Goal: Information Seeking & Learning: Find contact information

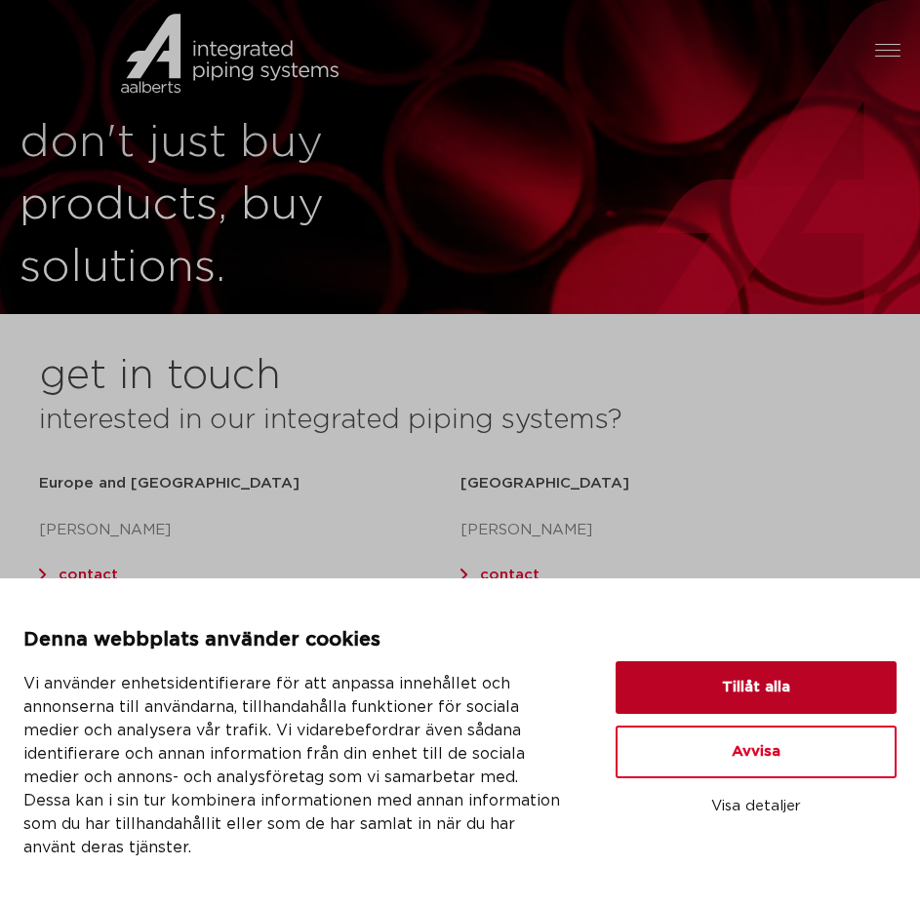
click at [788, 670] on button "Tillåt alla" at bounding box center [755, 687] width 281 height 53
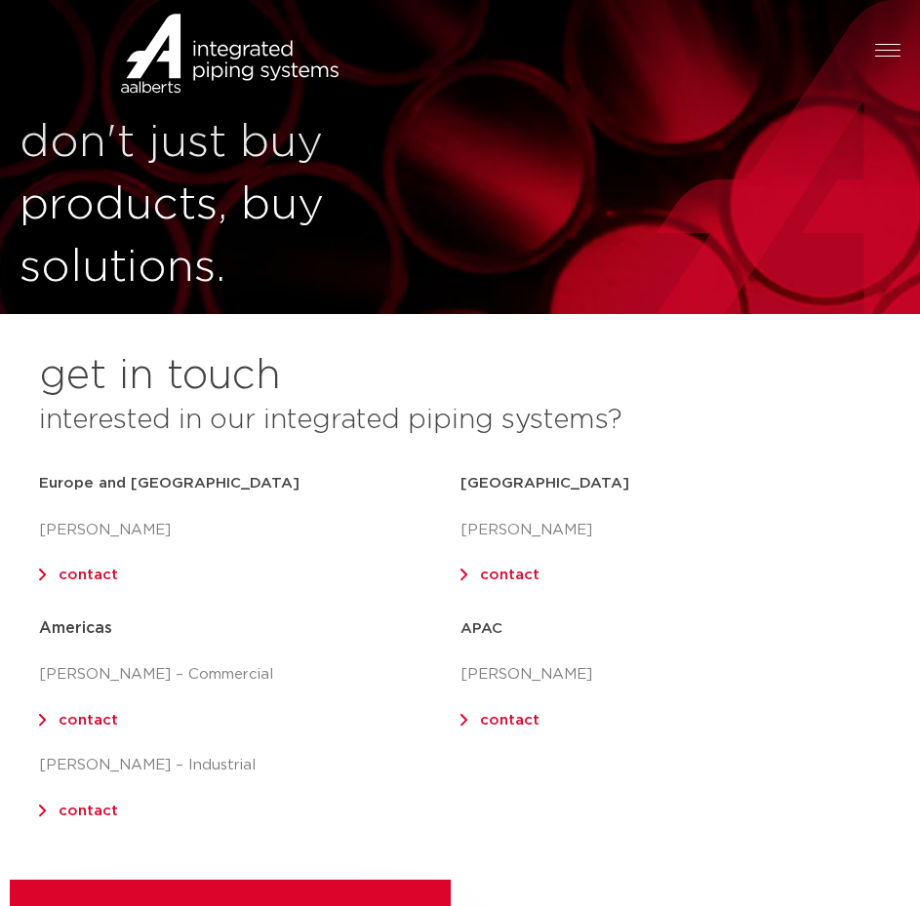
click at [59, 575] on link "contact" at bounding box center [88, 575] width 59 height 15
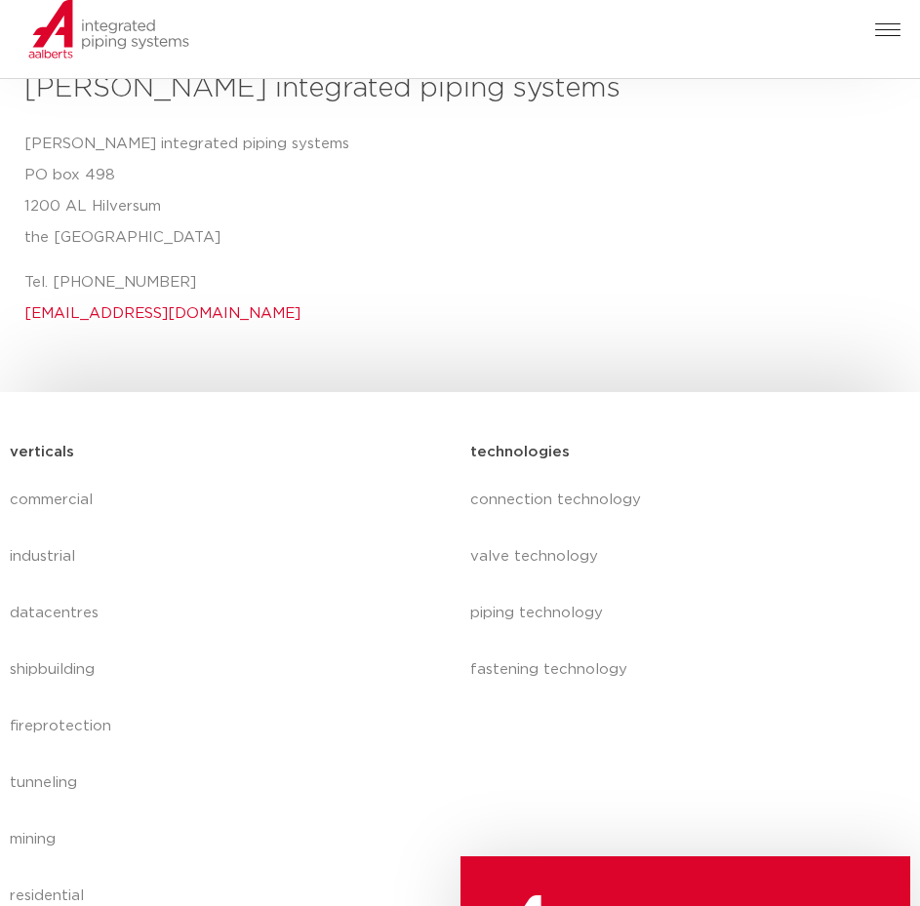
scroll to position [1365, 0]
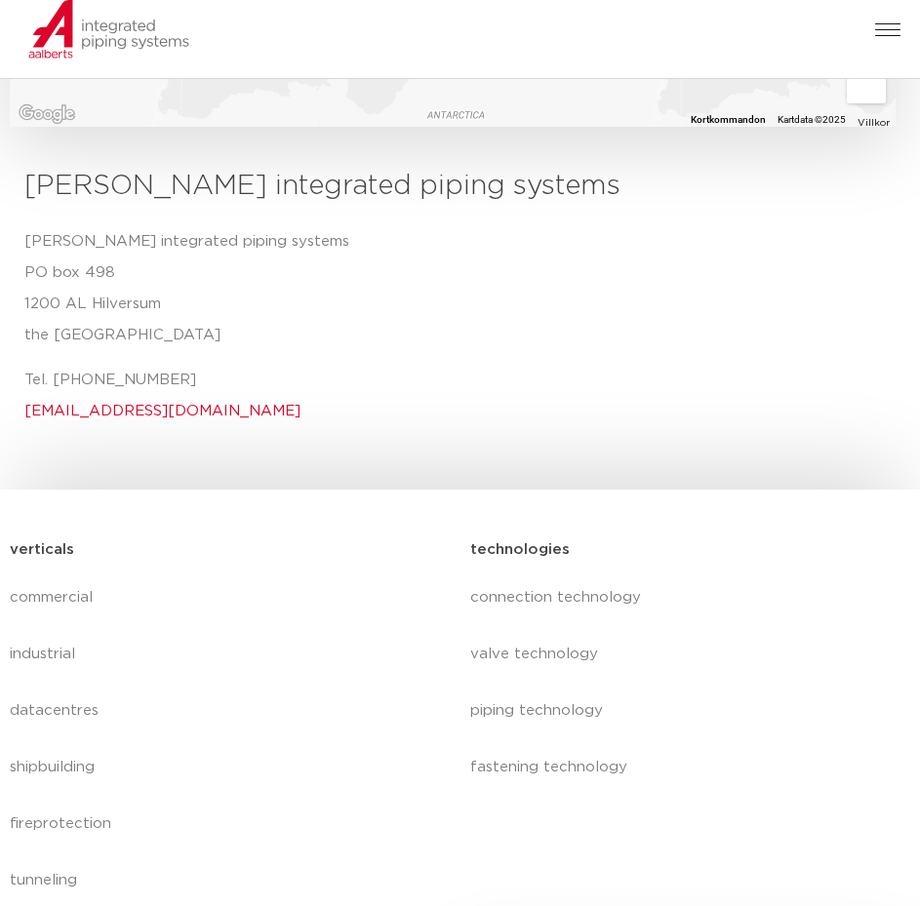
drag, startPoint x: 211, startPoint y: 381, endPoint x: 15, endPoint y: 254, distance: 234.0
click at [15, 254] on div "[PERSON_NAME] integrated piping systems Aalberts integrated [STREET_ADDRESS] Te…" at bounding box center [370, 304] width 720 height 276
click at [83, 255] on p "[PERSON_NAME] integrated piping systems [STREET_ADDRESS]" at bounding box center [369, 288] width 690 height 125
click at [88, 237] on p "[PERSON_NAME] integrated piping systems [STREET_ADDRESS]" at bounding box center [369, 288] width 690 height 125
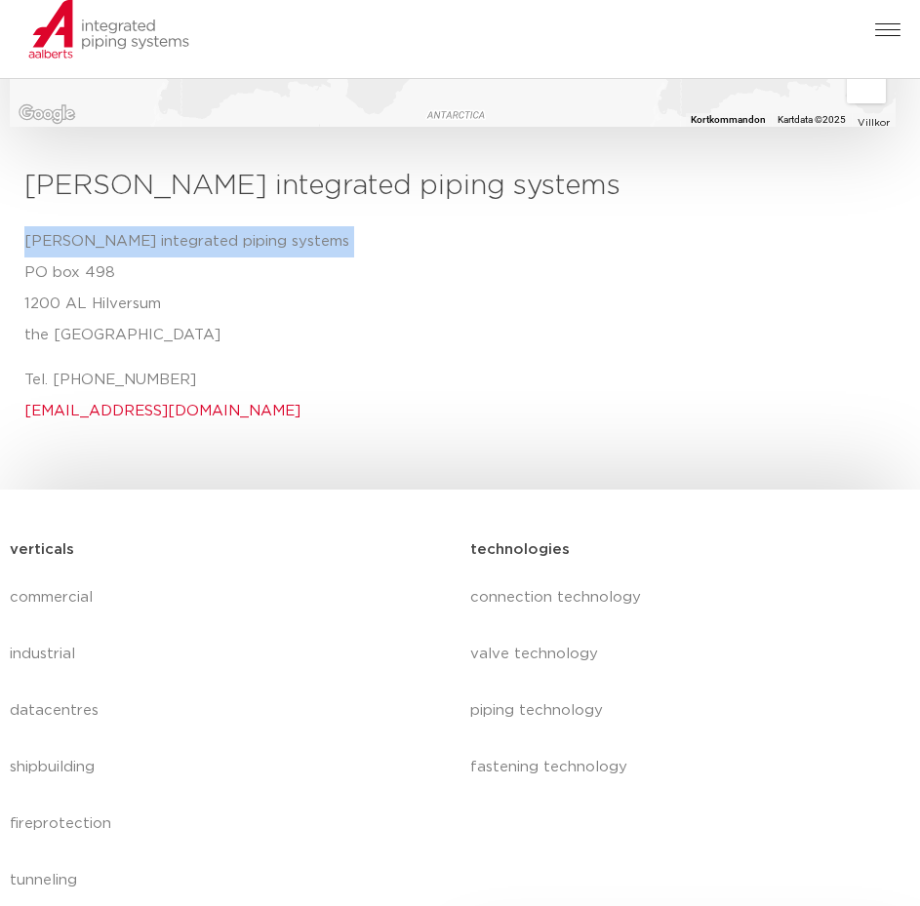
click at [88, 237] on p "[PERSON_NAME] integrated piping systems [STREET_ADDRESS]" at bounding box center [369, 288] width 690 height 125
copy p "[PERSON_NAME] integrated piping systems"
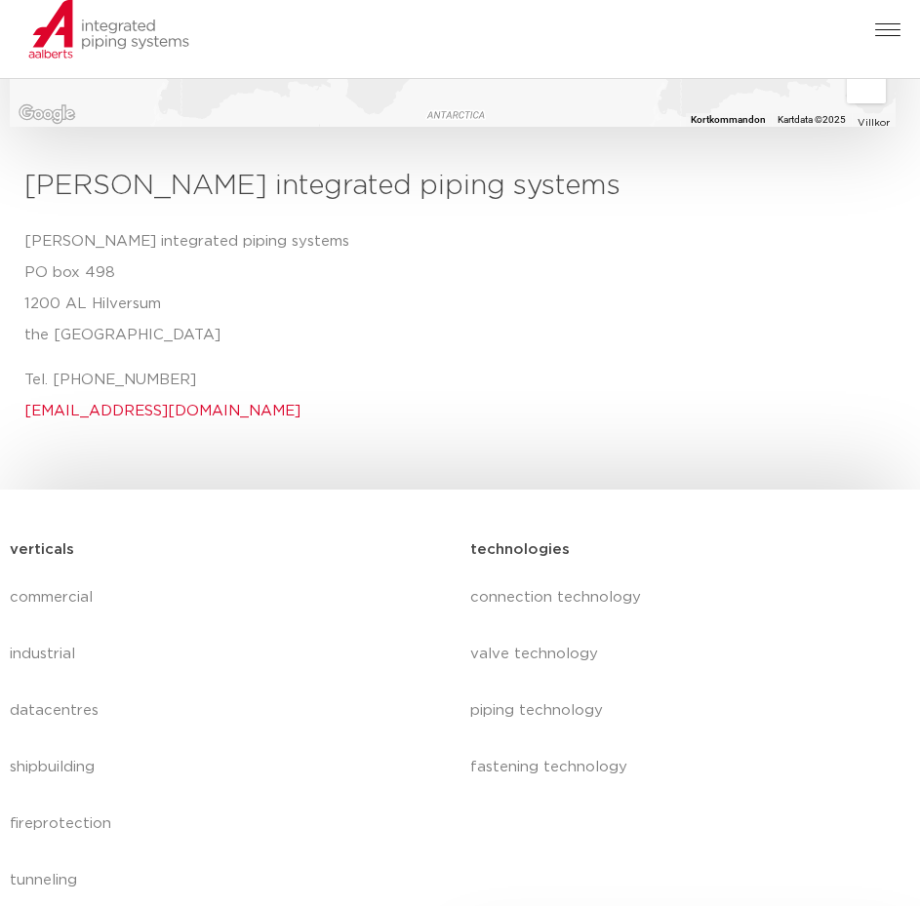
click at [193, 258] on p "[PERSON_NAME] integrated piping systems [STREET_ADDRESS]" at bounding box center [369, 288] width 690 height 125
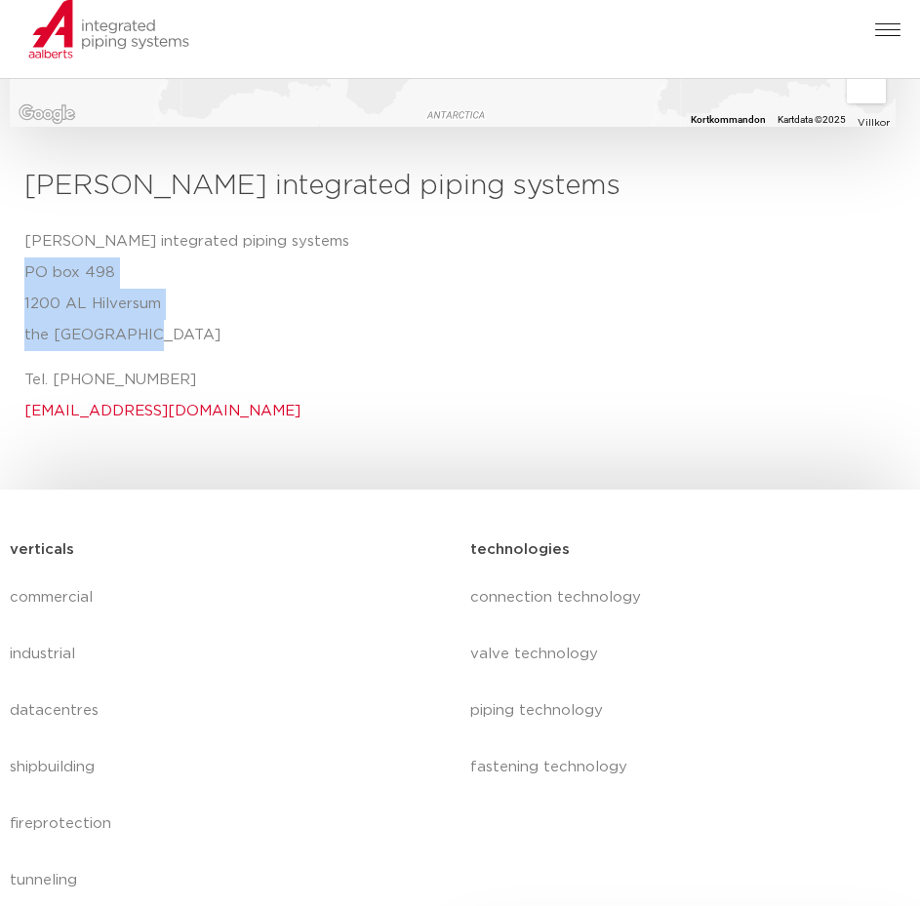
drag, startPoint x: 167, startPoint y: 350, endPoint x: 6, endPoint y: 268, distance: 180.6
click at [6, 268] on div "← Flytta åt vänster → Flytta åt höger ↑ Flytta uppåt ↓ Flytta nedåt + Zooma in …" at bounding box center [460, 142] width 920 height 617
copy p "[STREET_ADDRESS]"
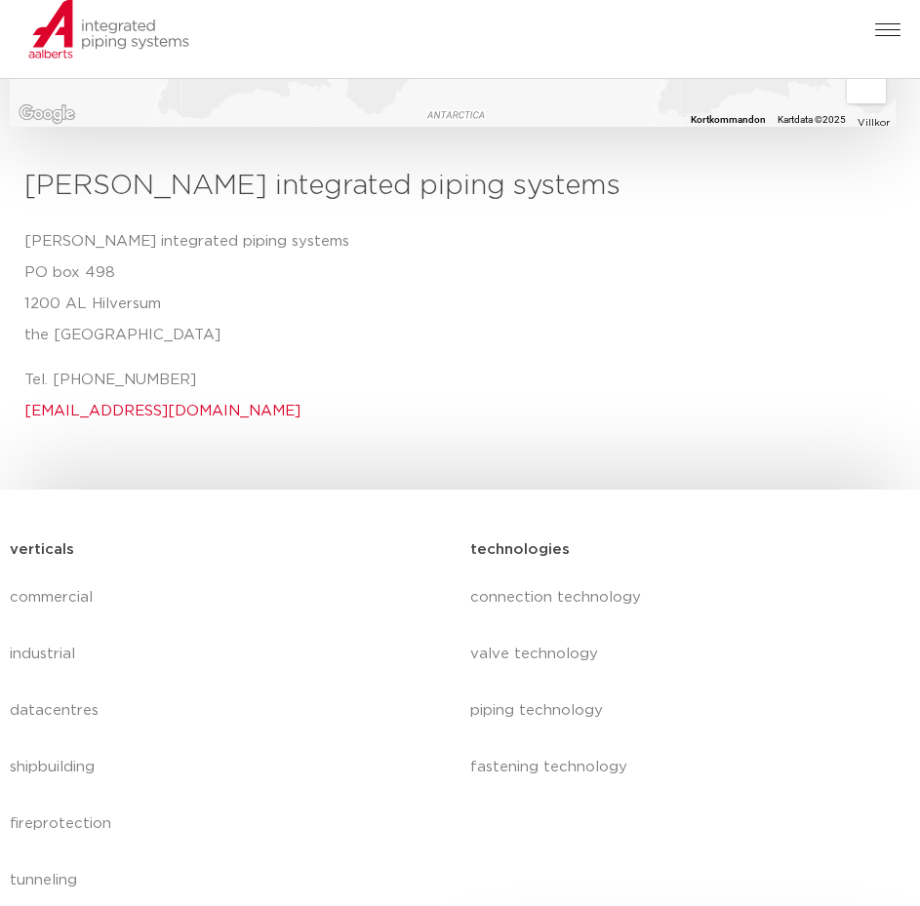
click at [209, 384] on p "Tel. [PHONE_NUMBER] [EMAIL_ADDRESS][DOMAIN_NAME]" at bounding box center [369, 396] width 690 height 62
drag, startPoint x: 190, startPoint y: 378, endPoint x: 57, endPoint y: 390, distance: 134.1
click at [57, 390] on p "Tel. [PHONE_NUMBER] [EMAIL_ADDRESS][DOMAIN_NAME]" at bounding box center [369, 396] width 690 height 62
copy p "[PHONE_NUMBER]"
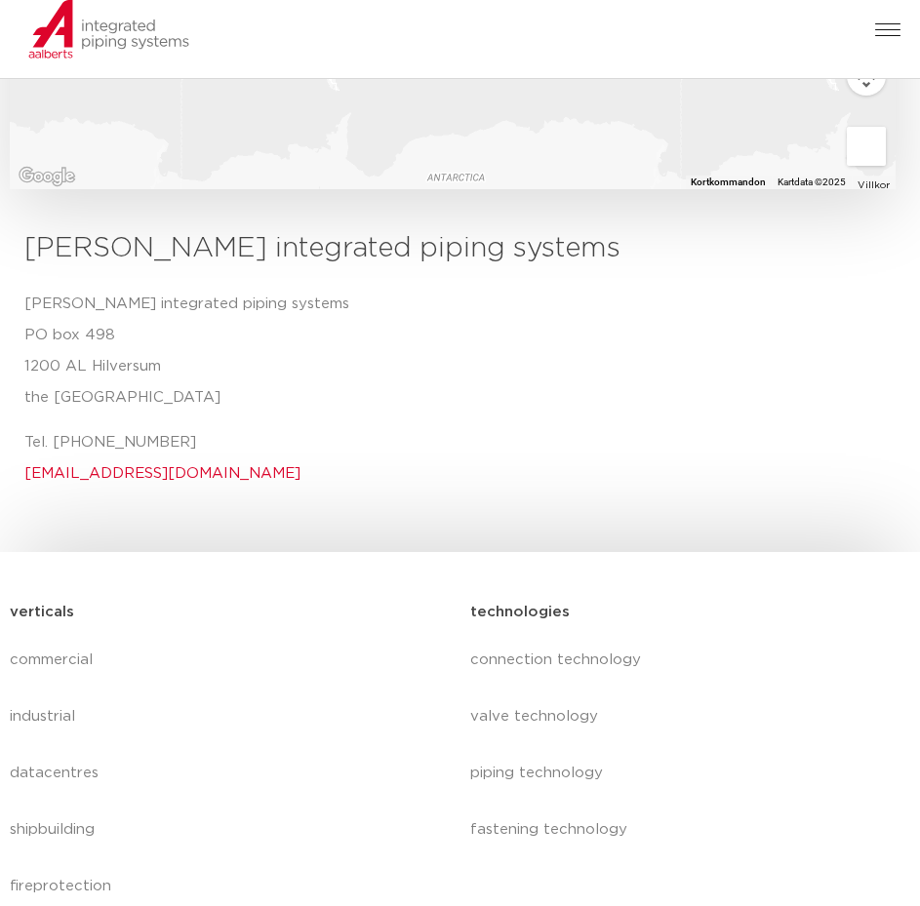
scroll to position [1268, 0]
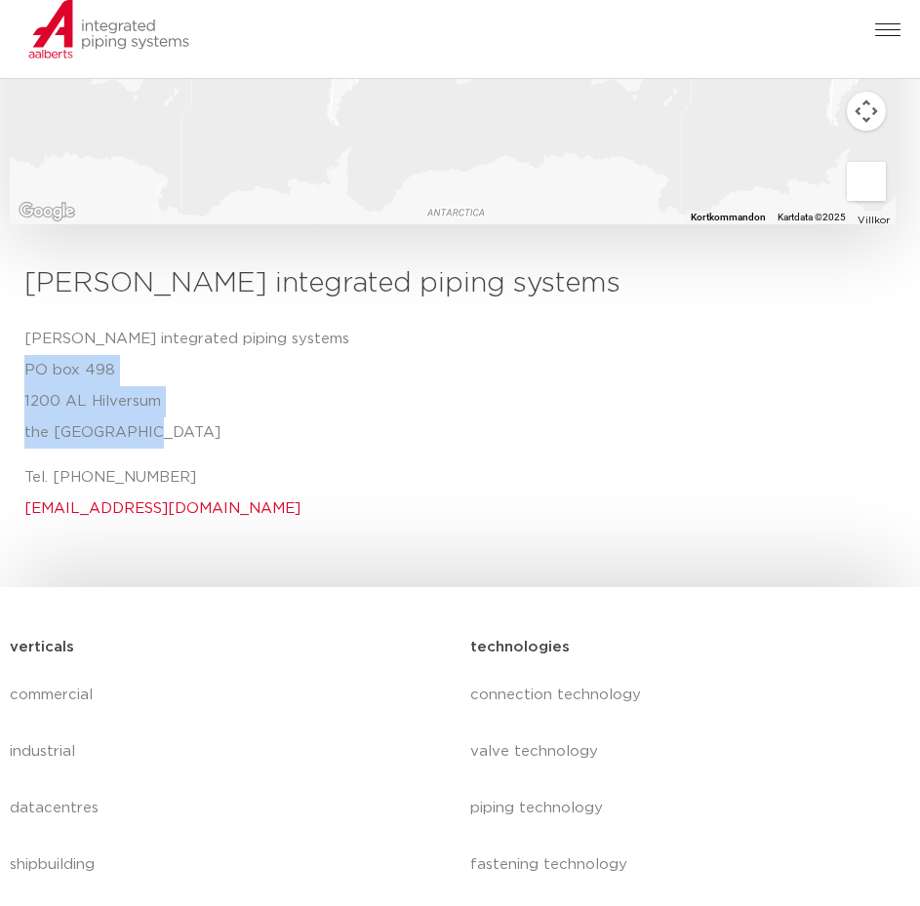
drag, startPoint x: 159, startPoint y: 442, endPoint x: 20, endPoint y: 377, distance: 152.7
click at [20, 377] on div "[PERSON_NAME] integrated piping systems Aalberts integrated [STREET_ADDRESS] Te…" at bounding box center [370, 401] width 720 height 276
copy p "[STREET_ADDRESS]"
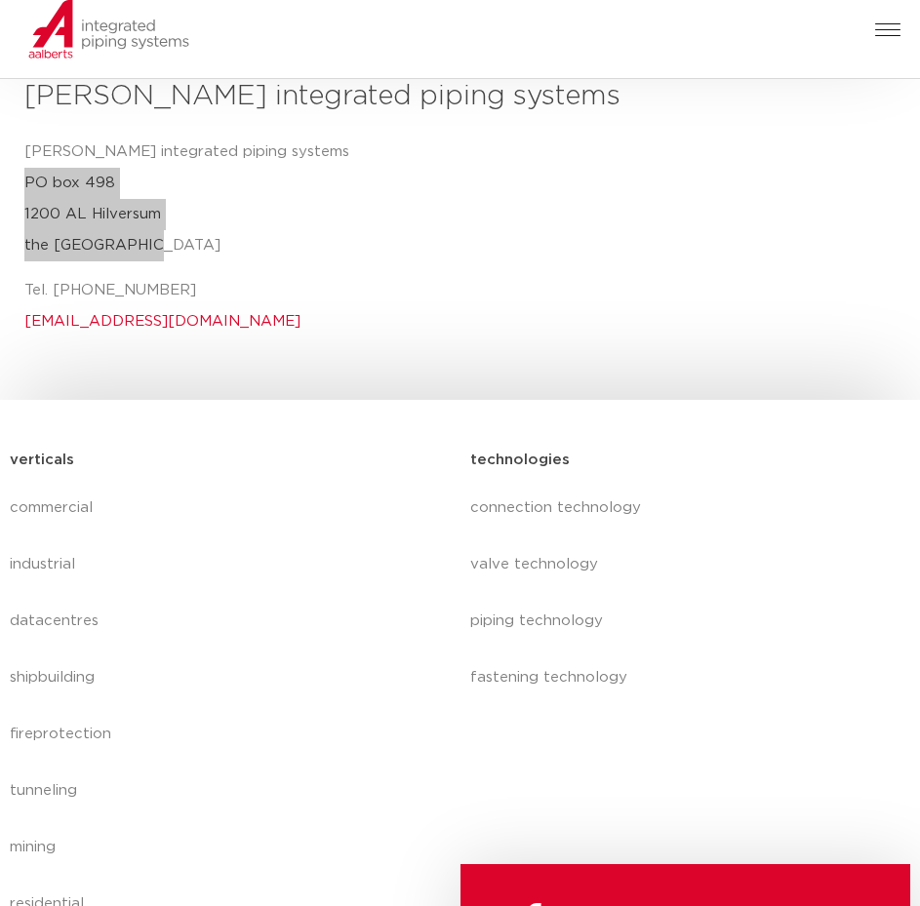
scroll to position [1463, 0]
